Goal: Check status: Check status

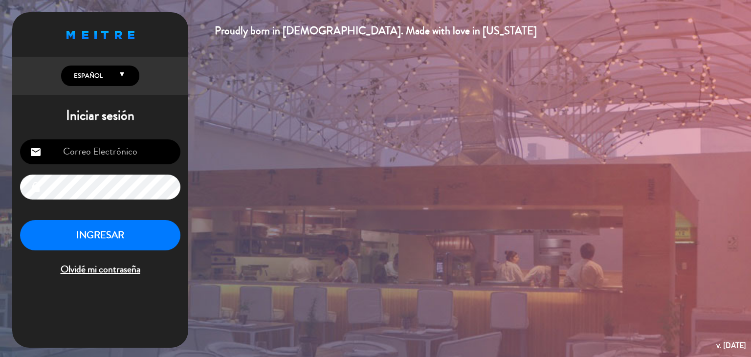
type input "[EMAIL_ADDRESS][DOMAIN_NAME]"
click at [135, 234] on button "INGRESAR" at bounding box center [100, 235] width 160 height 31
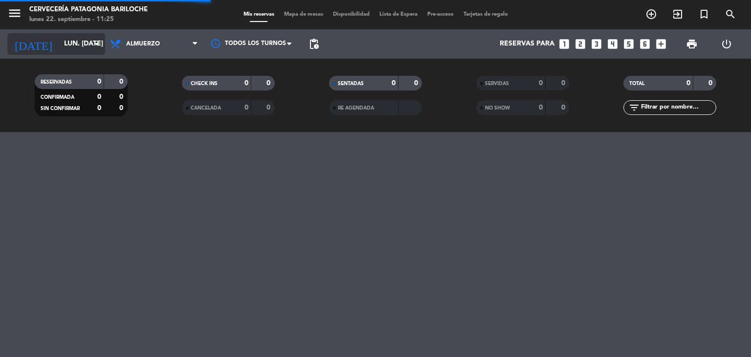
click at [91, 39] on icon "arrow_drop_down" at bounding box center [97, 44] width 12 height 12
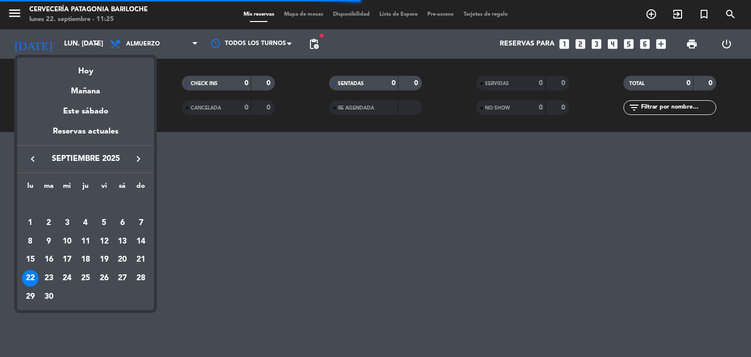
click at [20, 12] on div at bounding box center [375, 178] width 751 height 357
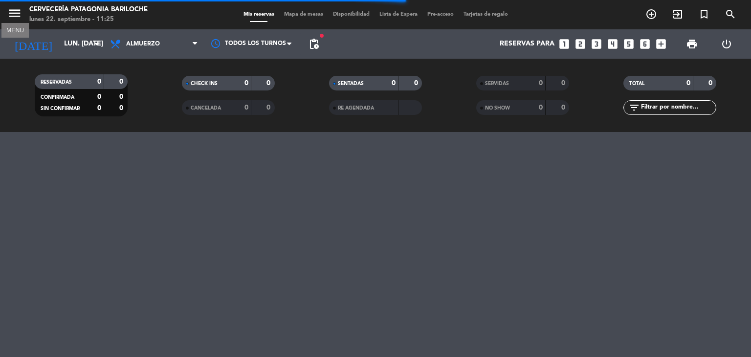
click at [20, 12] on icon "menu" at bounding box center [14, 13] width 15 height 15
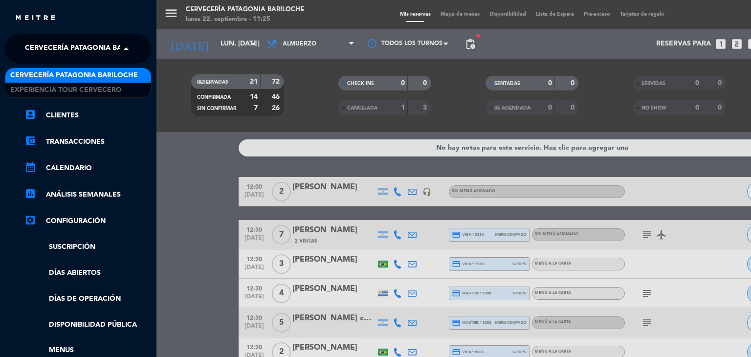
click at [105, 51] on span "Cervecería Patagonia Bariloche" at bounding box center [89, 49] width 128 height 21
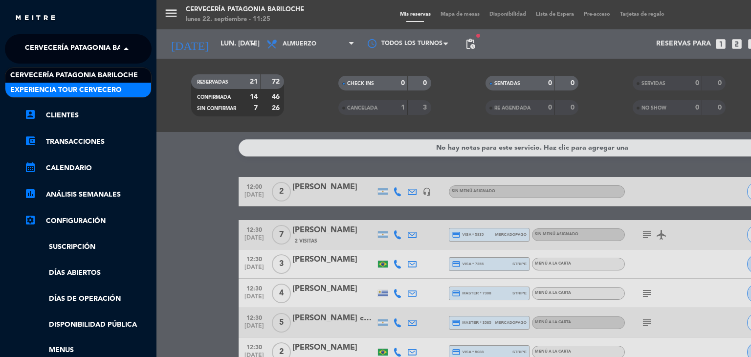
click at [101, 87] on span "Experiencia Tour Cervecero" at bounding box center [65, 90] width 111 height 11
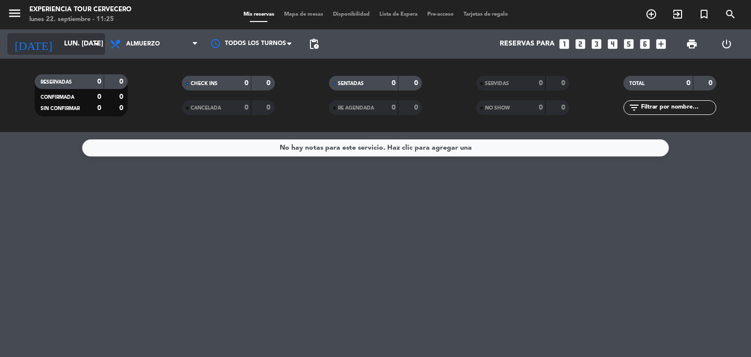
click at [88, 43] on input "lun. [DATE]" at bounding box center [105, 44] width 93 height 18
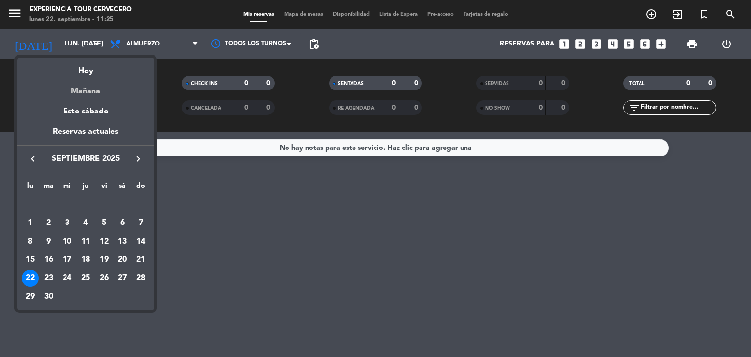
click at [89, 94] on div "Mañana" at bounding box center [85, 88] width 137 height 20
type input "[DATE] sep."
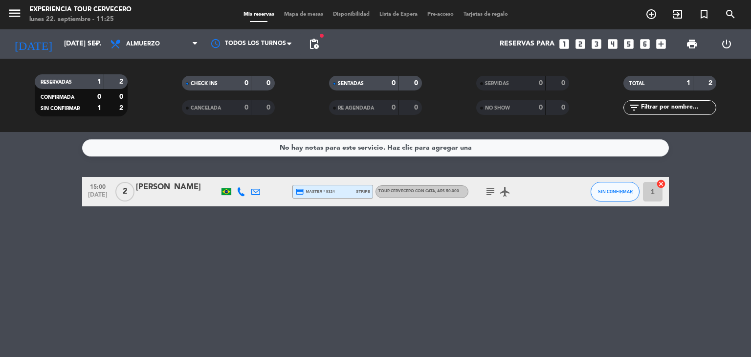
click at [493, 195] on icon "subject" at bounding box center [491, 192] width 12 height 12
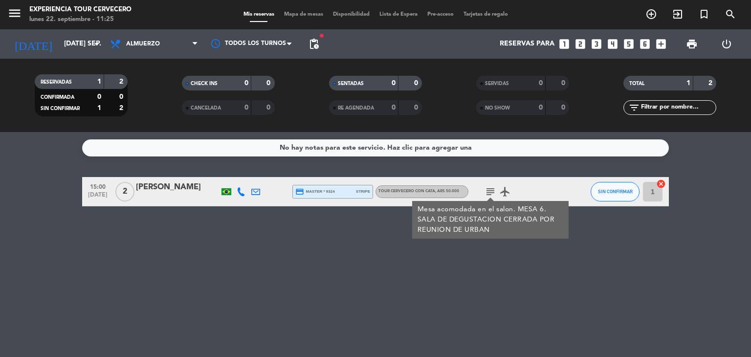
click at [493, 195] on icon "subject" at bounding box center [491, 192] width 12 height 12
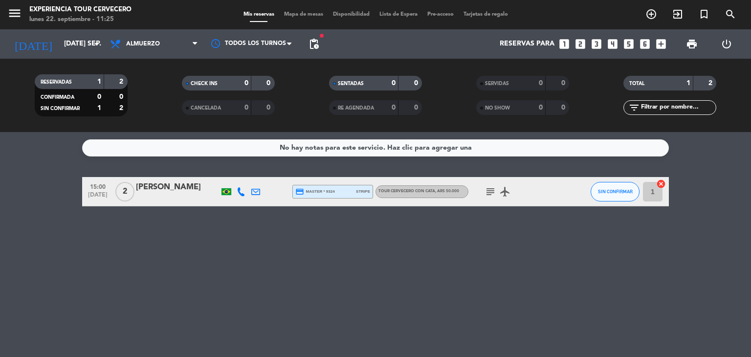
click at [493, 195] on icon "subject" at bounding box center [491, 192] width 12 height 12
